Goal: Task Accomplishment & Management: Use online tool/utility

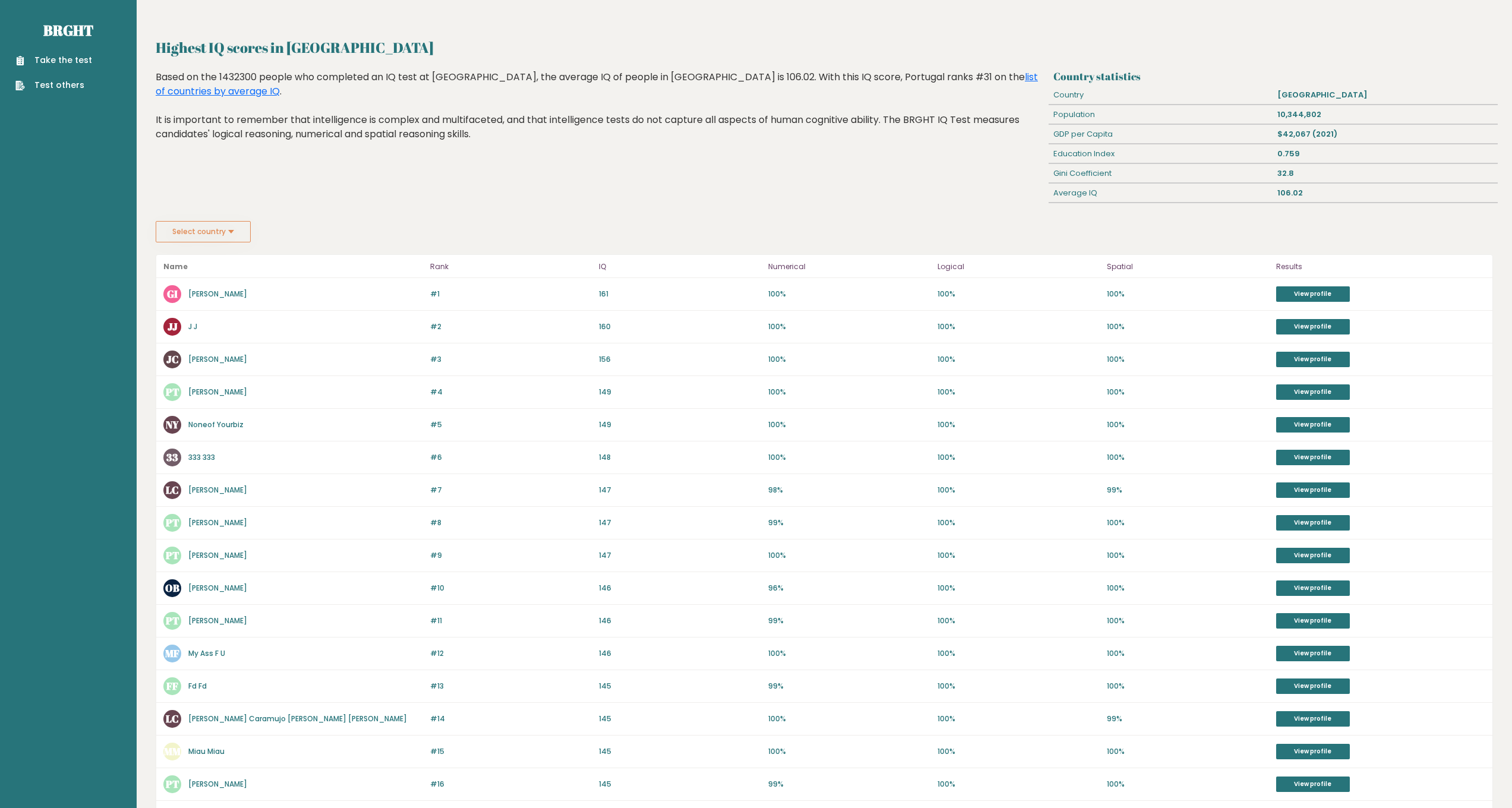
click at [52, 56] on link "Take the test" at bounding box center [54, 60] width 77 height 12
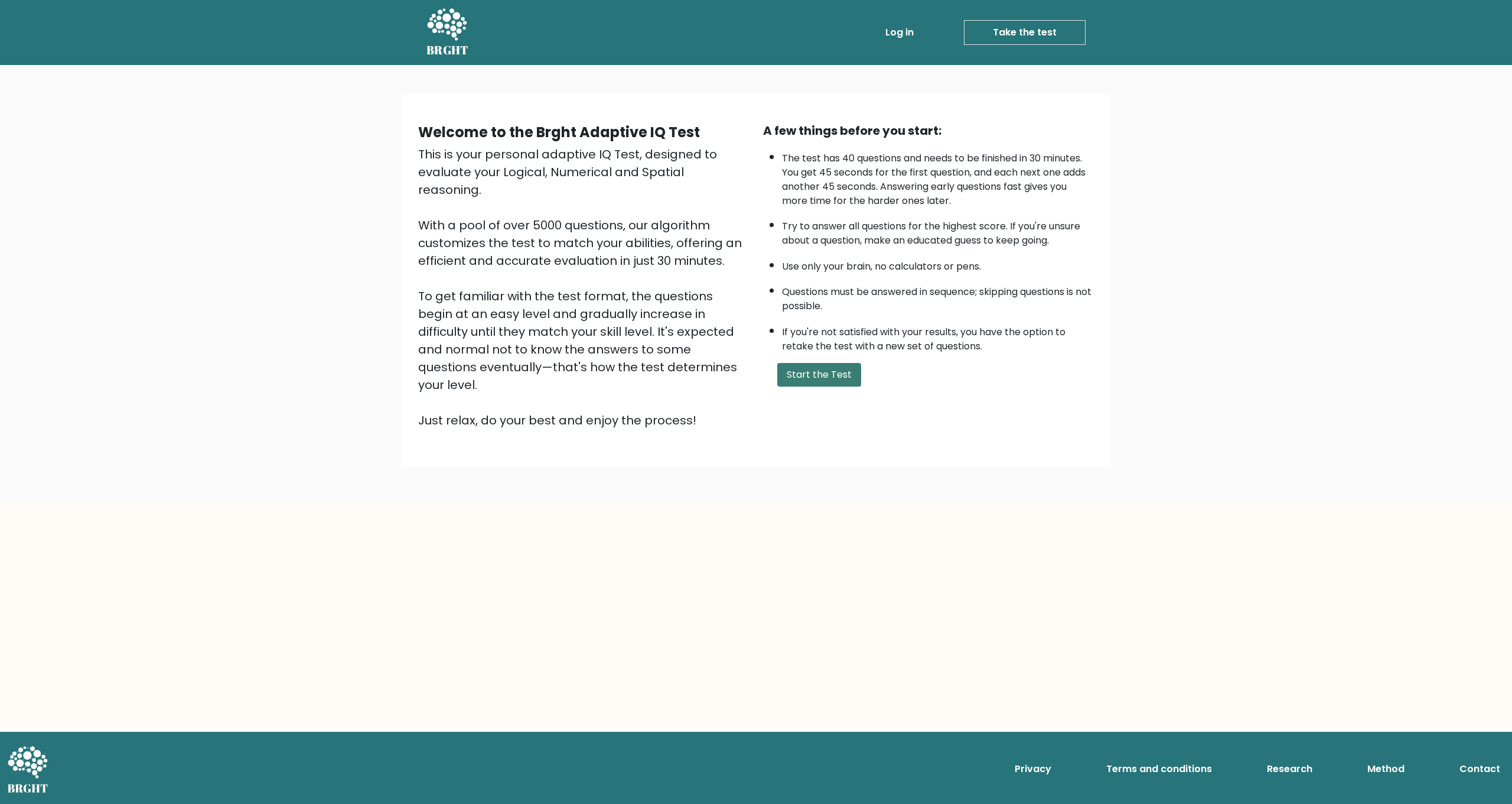
click at [849, 387] on button "Start the Test" at bounding box center [820, 374] width 84 height 24
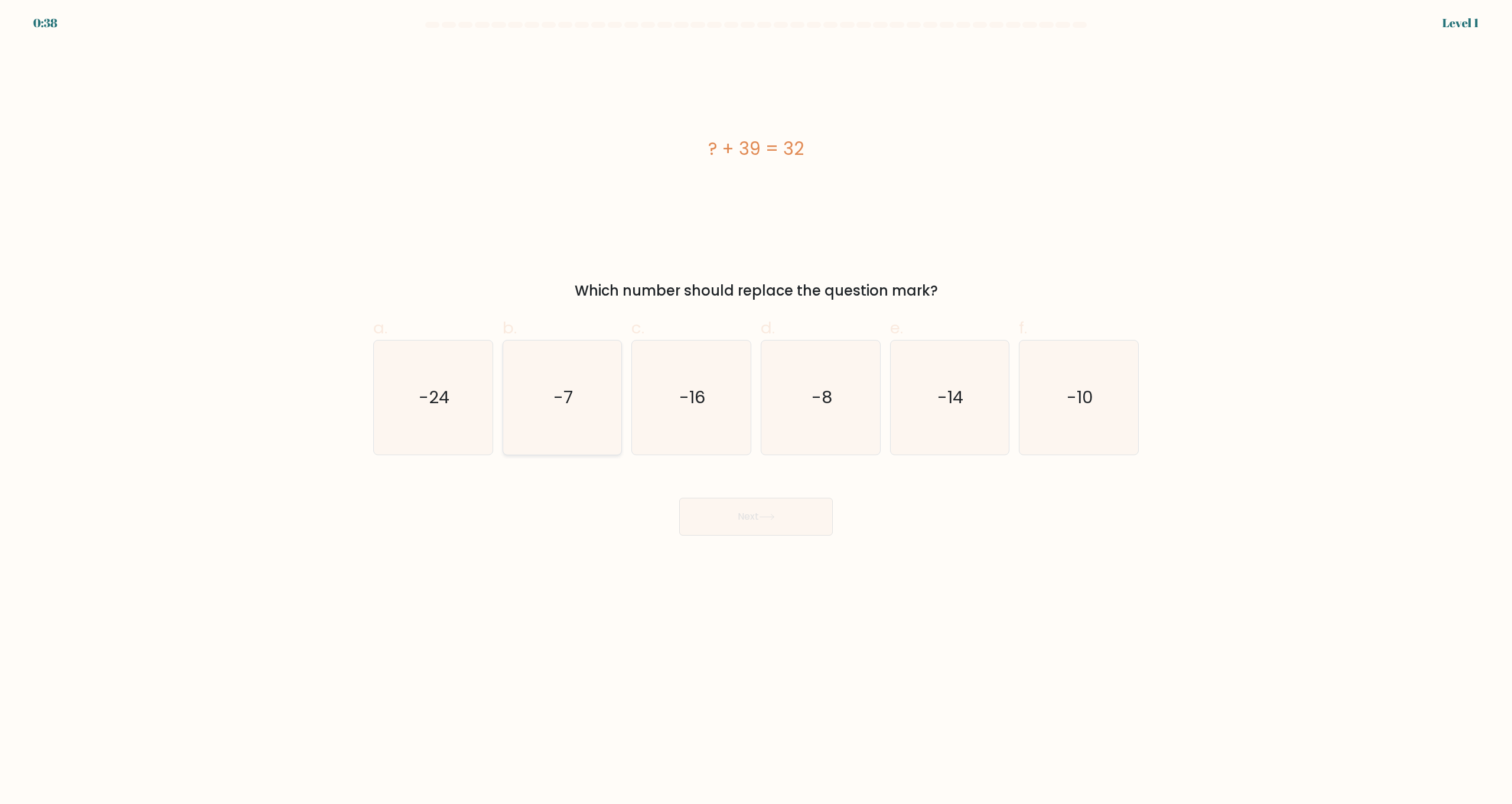
click at [552, 411] on icon "-7" at bounding box center [562, 397] width 114 height 114
click at [756, 409] on input "b. -7" at bounding box center [756, 405] width 1 height 8
radio input "true"
click at [751, 517] on button "Next" at bounding box center [756, 516] width 153 height 38
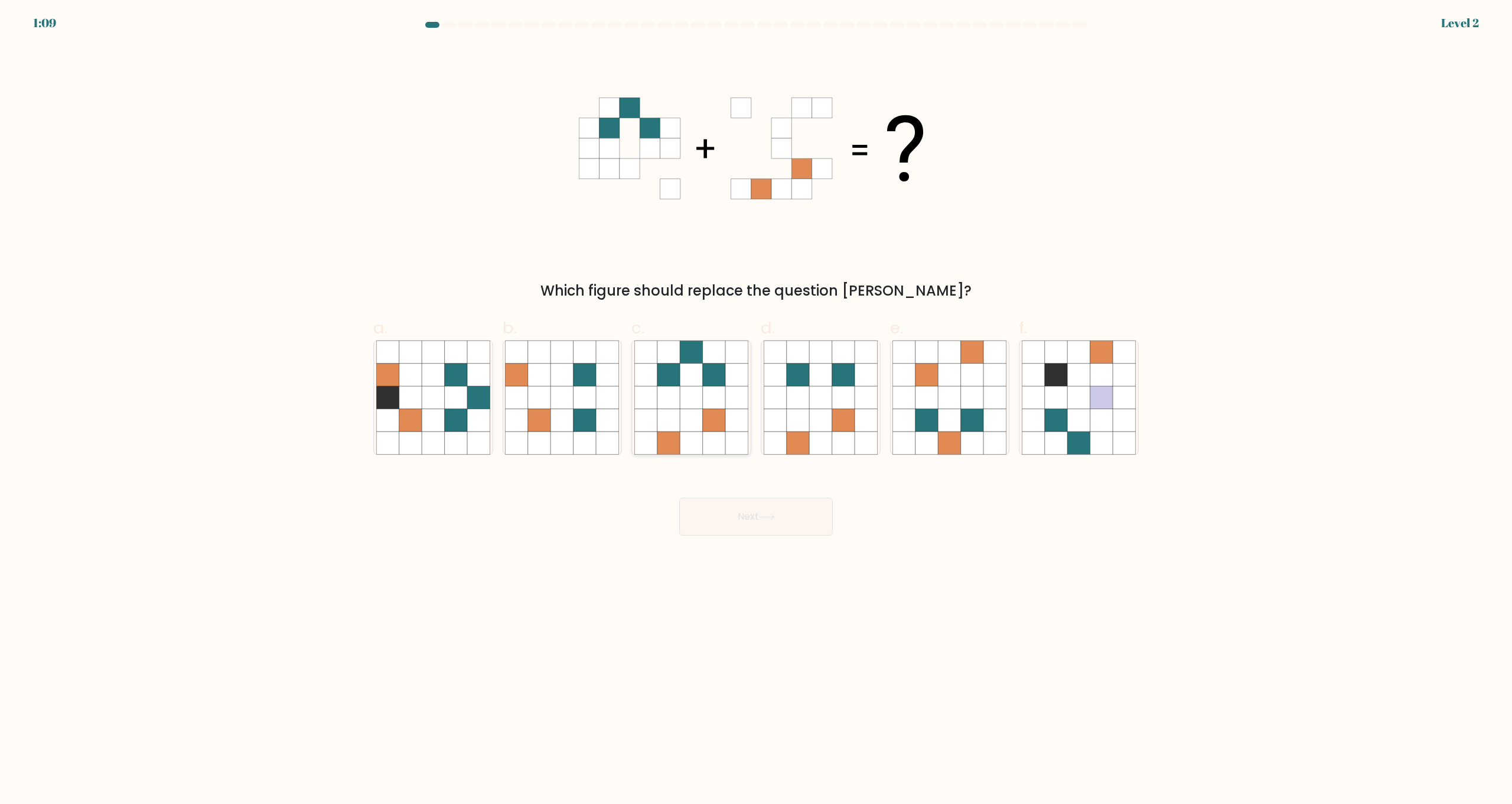
click at [704, 425] on icon at bounding box center [714, 420] width 23 height 23
click at [756, 409] on input "c." at bounding box center [756, 405] width 1 height 8
radio input "true"
click at [729, 514] on button "Next" at bounding box center [756, 516] width 153 height 38
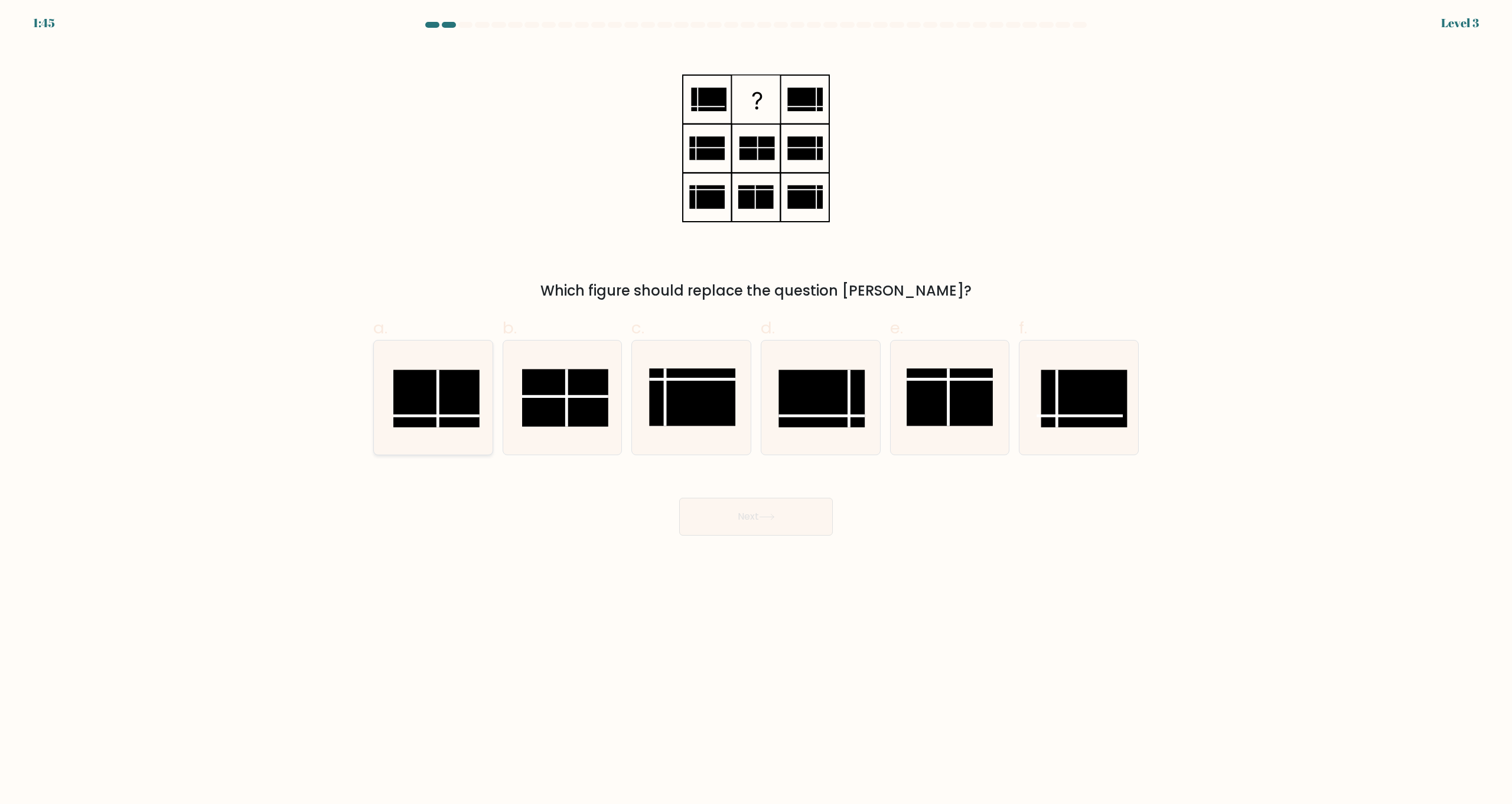
click at [473, 403] on rect at bounding box center [437, 398] width 86 height 57
click at [756, 403] on input "a." at bounding box center [756, 405] width 1 height 8
radio input "true"
click at [714, 527] on button "Next" at bounding box center [756, 516] width 153 height 38
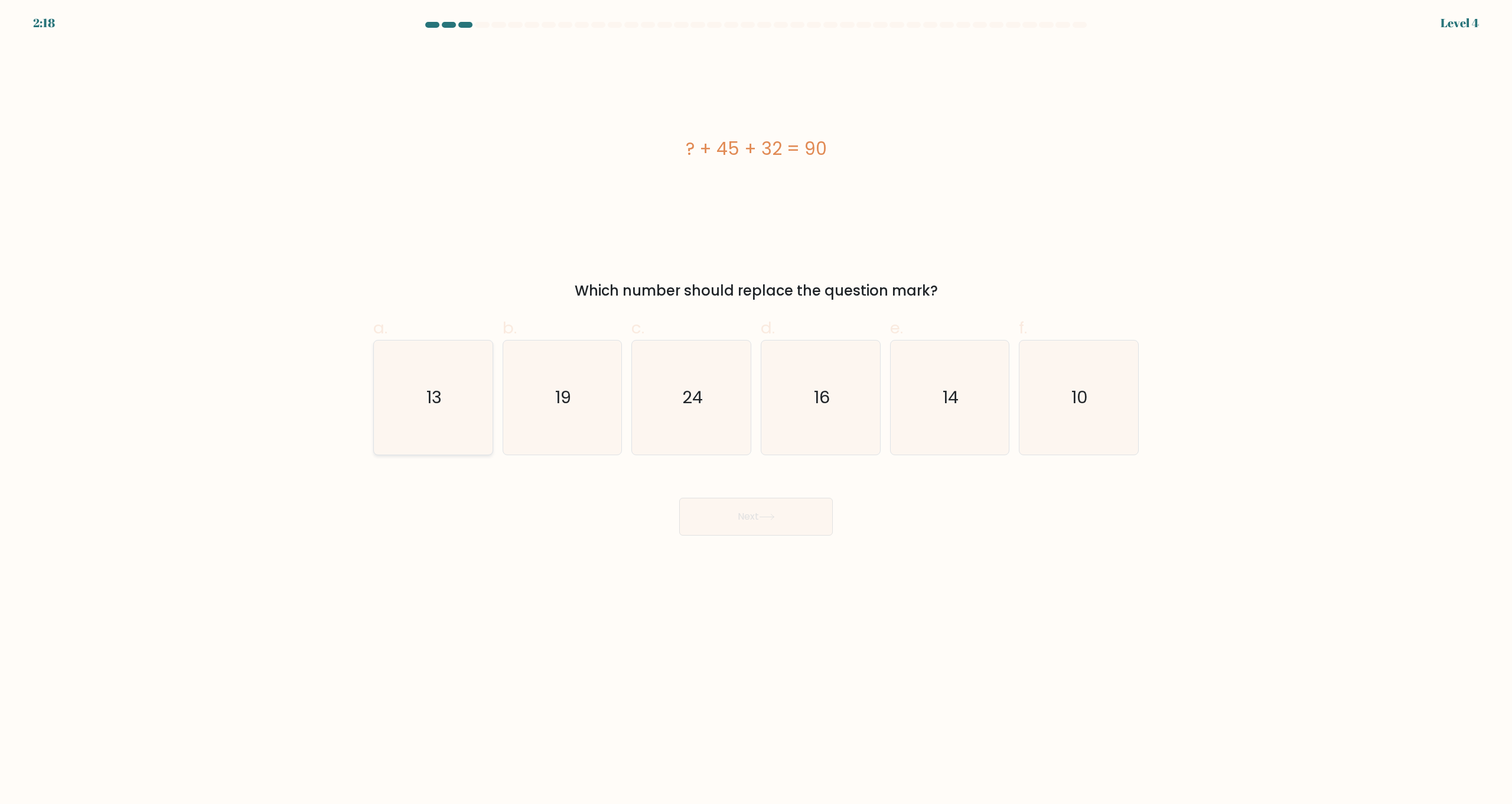
drag, startPoint x: 434, startPoint y: 403, endPoint x: 452, endPoint y: 416, distance: 22.2
click at [436, 405] on text "13" at bounding box center [435, 397] width 16 height 24
click at [756, 405] on input "a. 13" at bounding box center [756, 405] width 1 height 8
radio input "true"
click at [693, 510] on button "Next" at bounding box center [756, 516] width 153 height 38
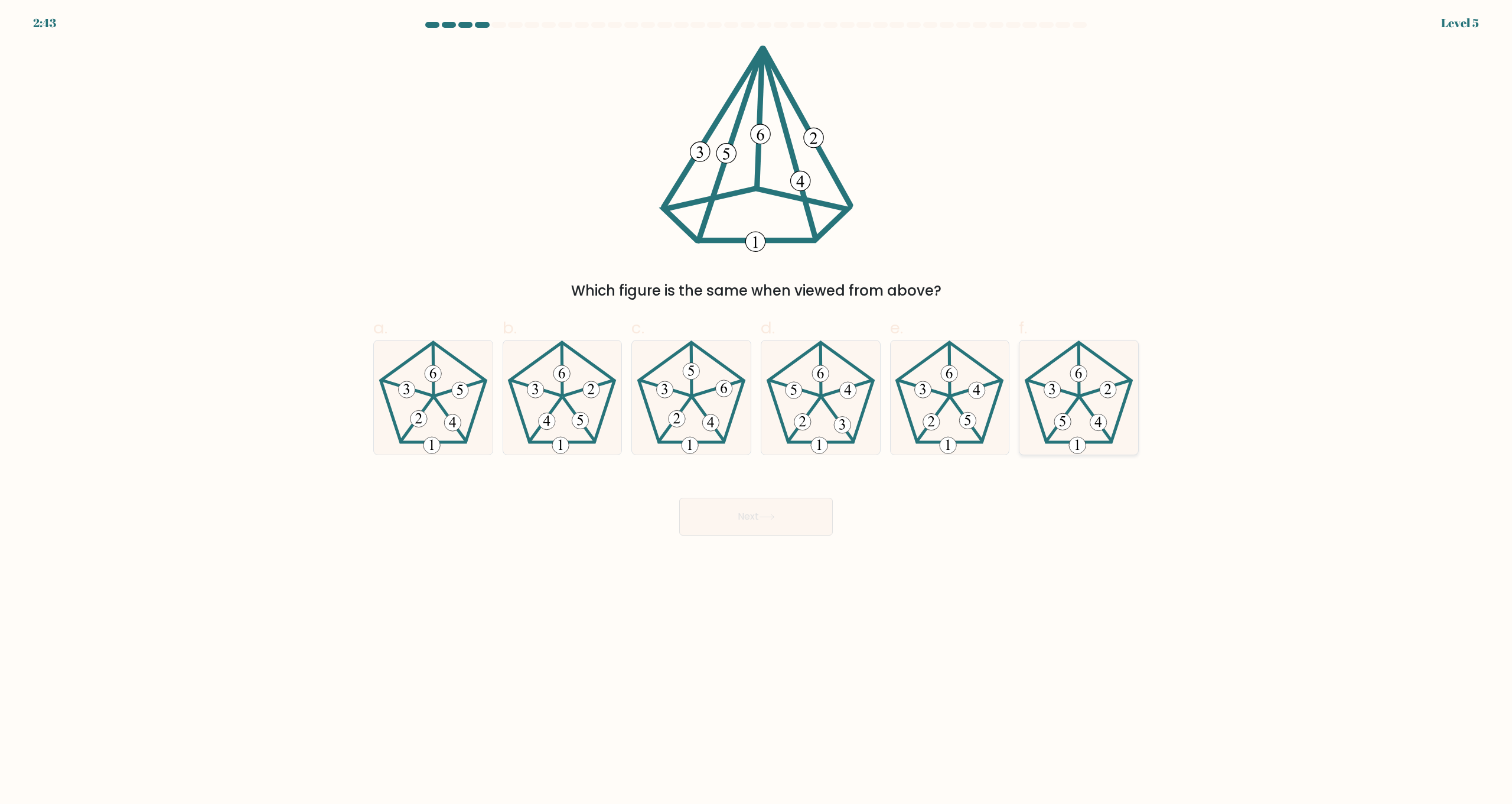
click at [1104, 408] on icon at bounding box center [1079, 397] width 114 height 114
click at [756, 408] on input "f." at bounding box center [756, 405] width 1 height 8
radio input "true"
click at [813, 516] on button "Next" at bounding box center [756, 516] width 153 height 38
